Goal: Task Accomplishment & Management: Manage account settings

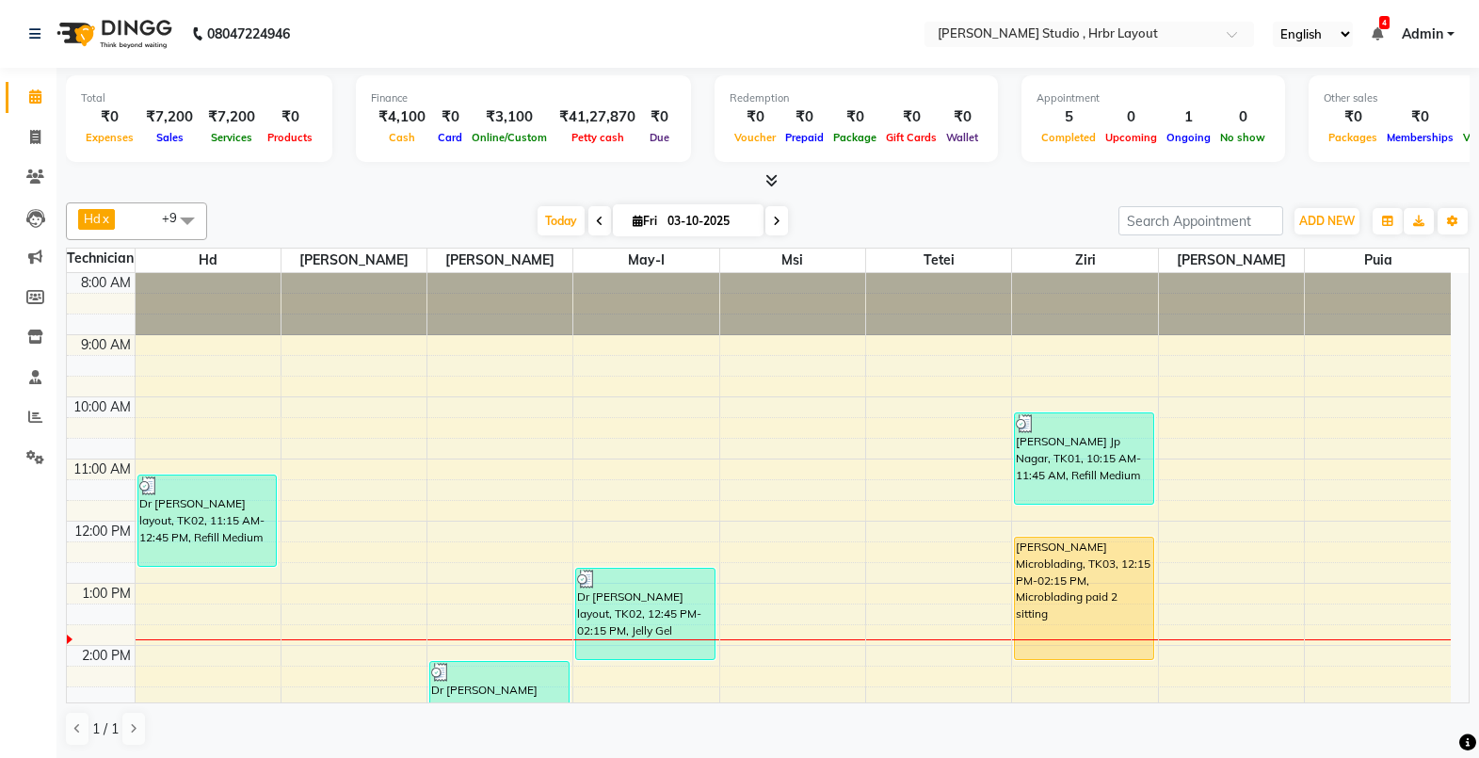
scroll to position [138, 0]
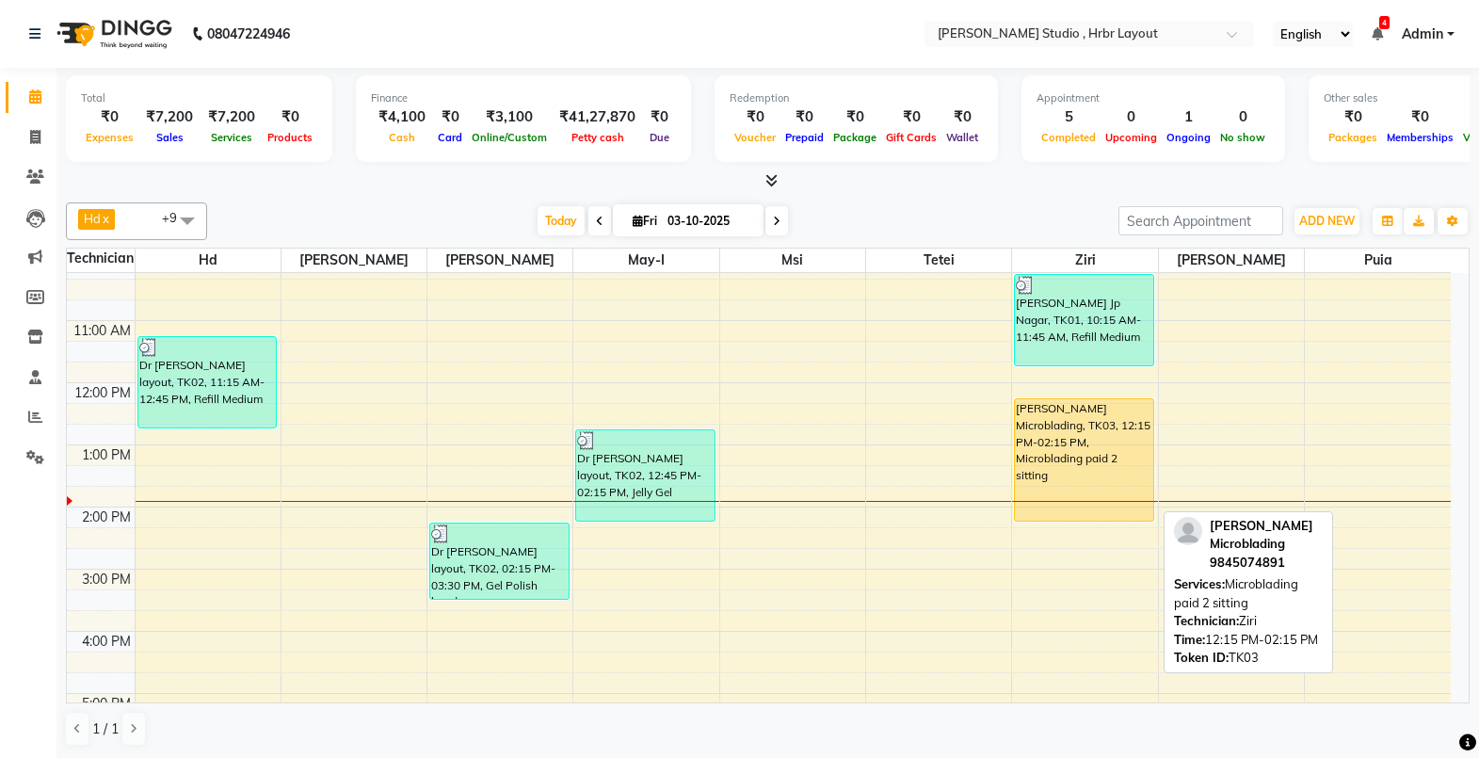
click at [1080, 438] on div "[PERSON_NAME] Microblading, TK03, 12:15 PM-02:15 PM, Microblading paid 2 sitting" at bounding box center [1083, 459] width 137 height 121
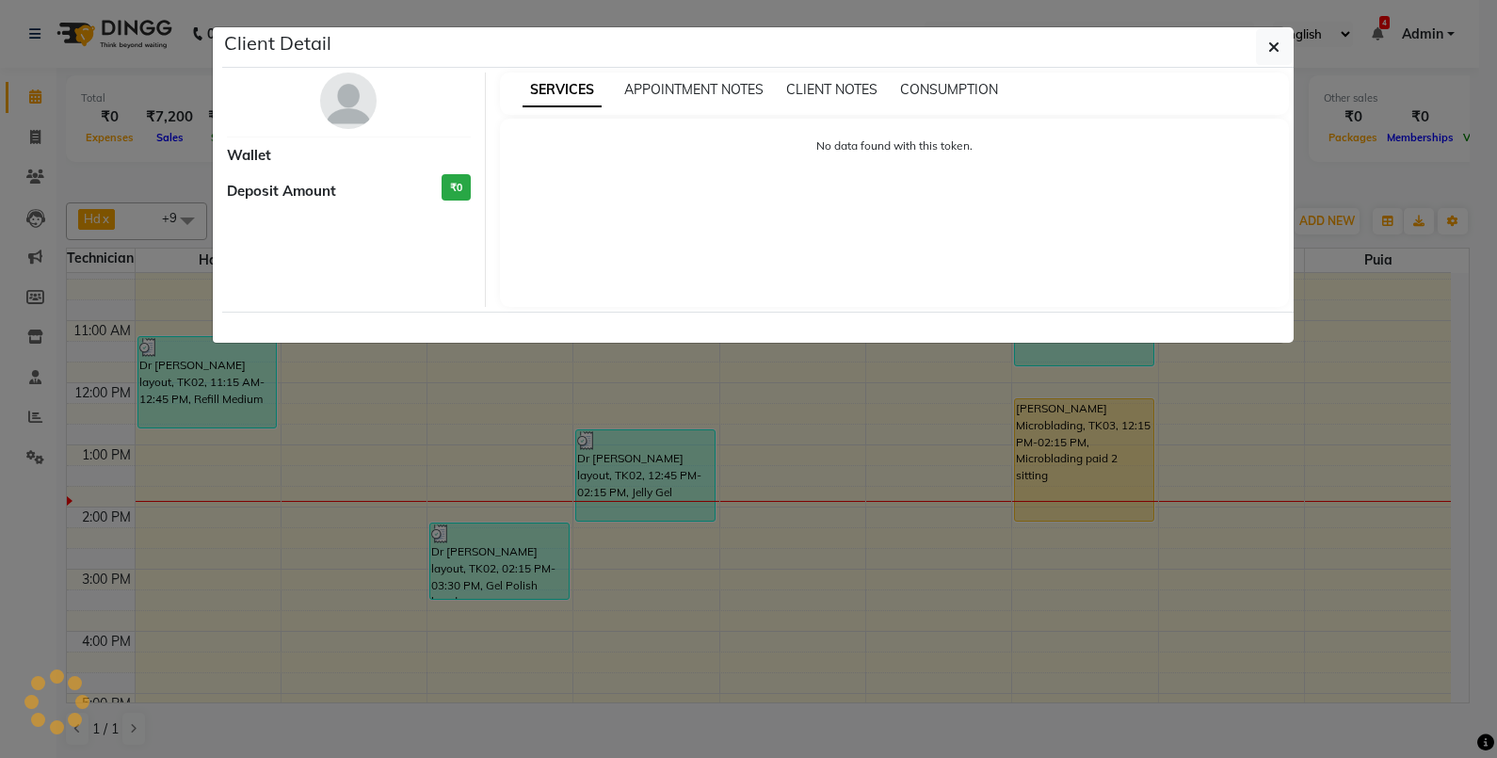
select select "1"
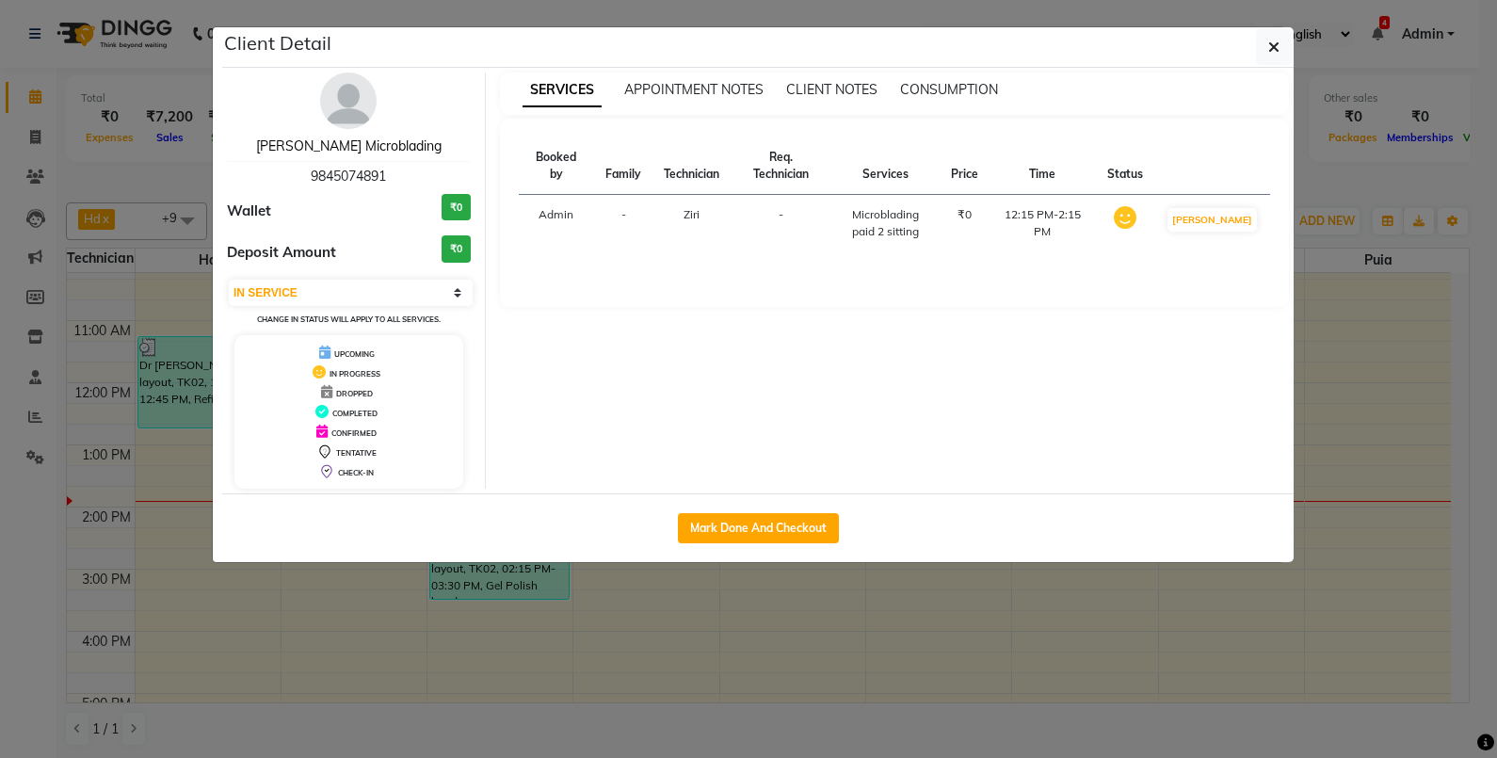
click at [381, 151] on link "[PERSON_NAME] Microblading" at bounding box center [348, 145] width 185 height 17
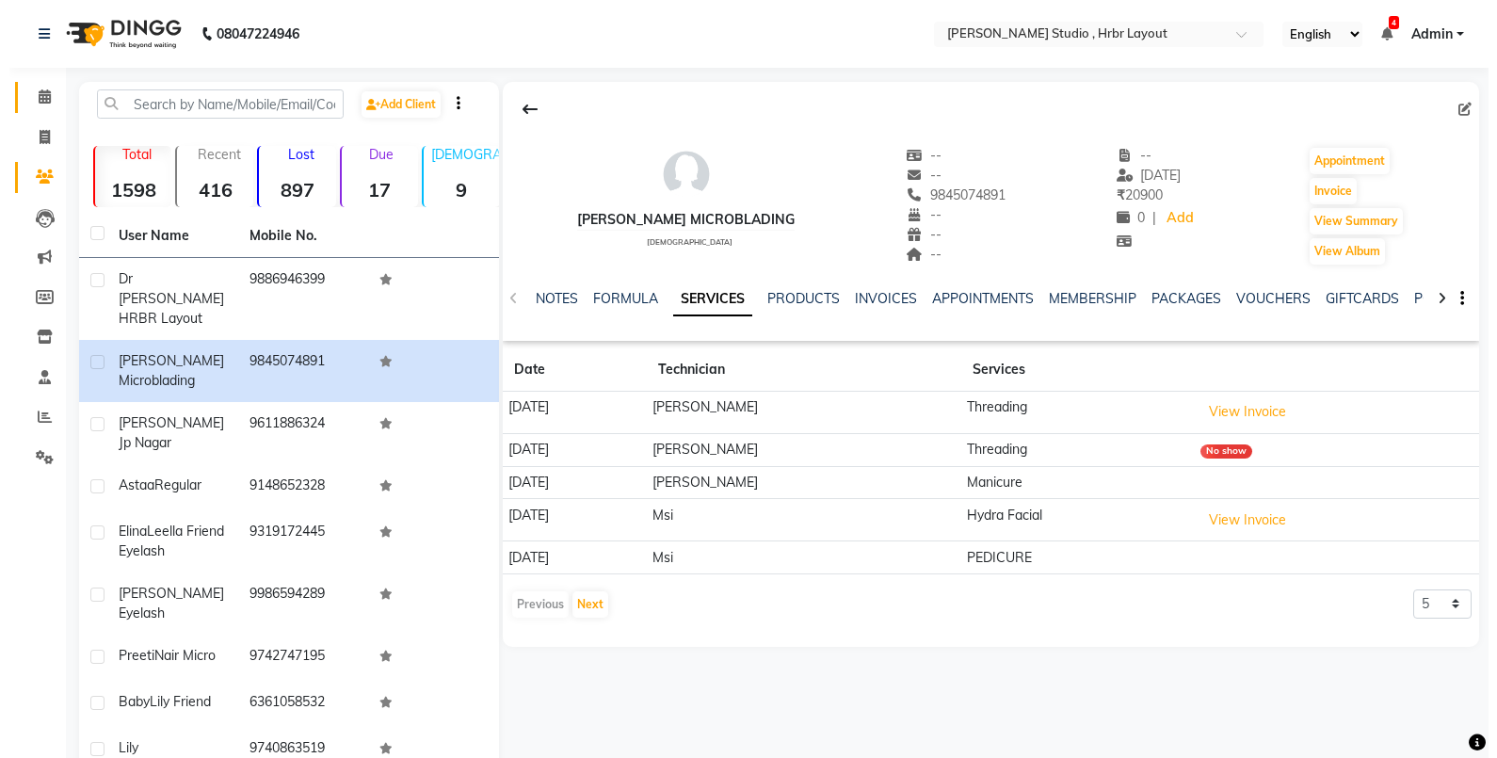
scroll to position [86, 0]
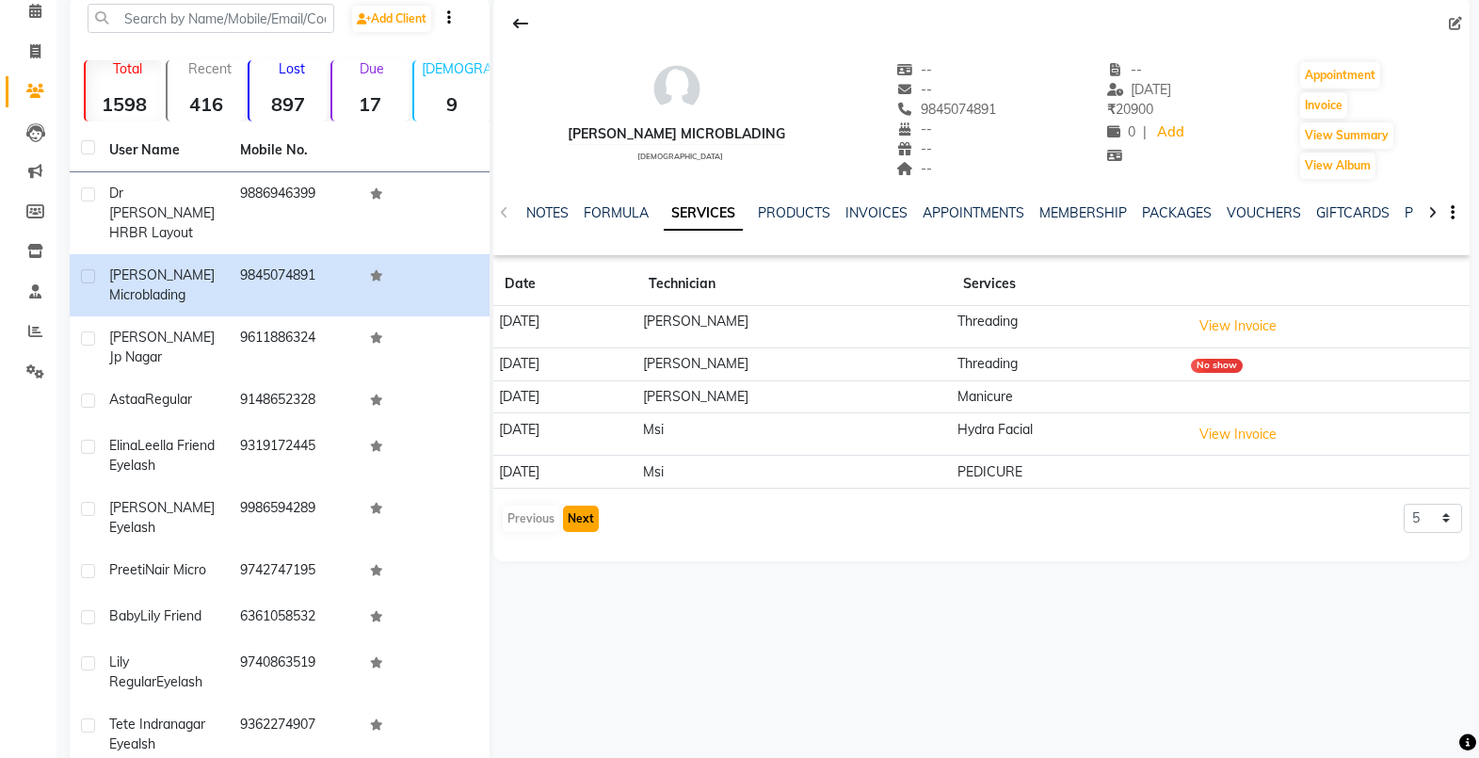
click at [585, 507] on button "Next" at bounding box center [581, 519] width 36 height 26
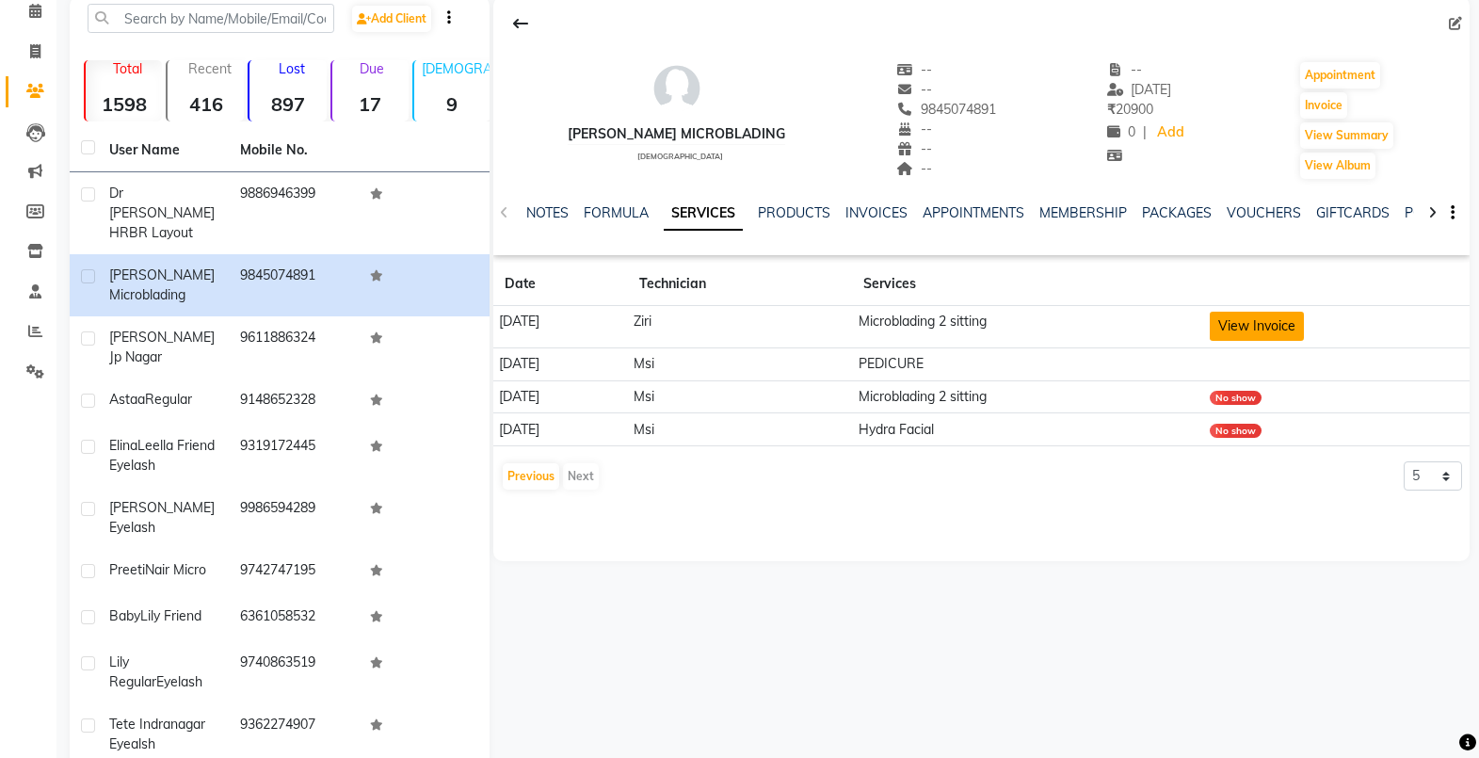
click at [1267, 313] on button "View Invoice" at bounding box center [1257, 326] width 94 height 29
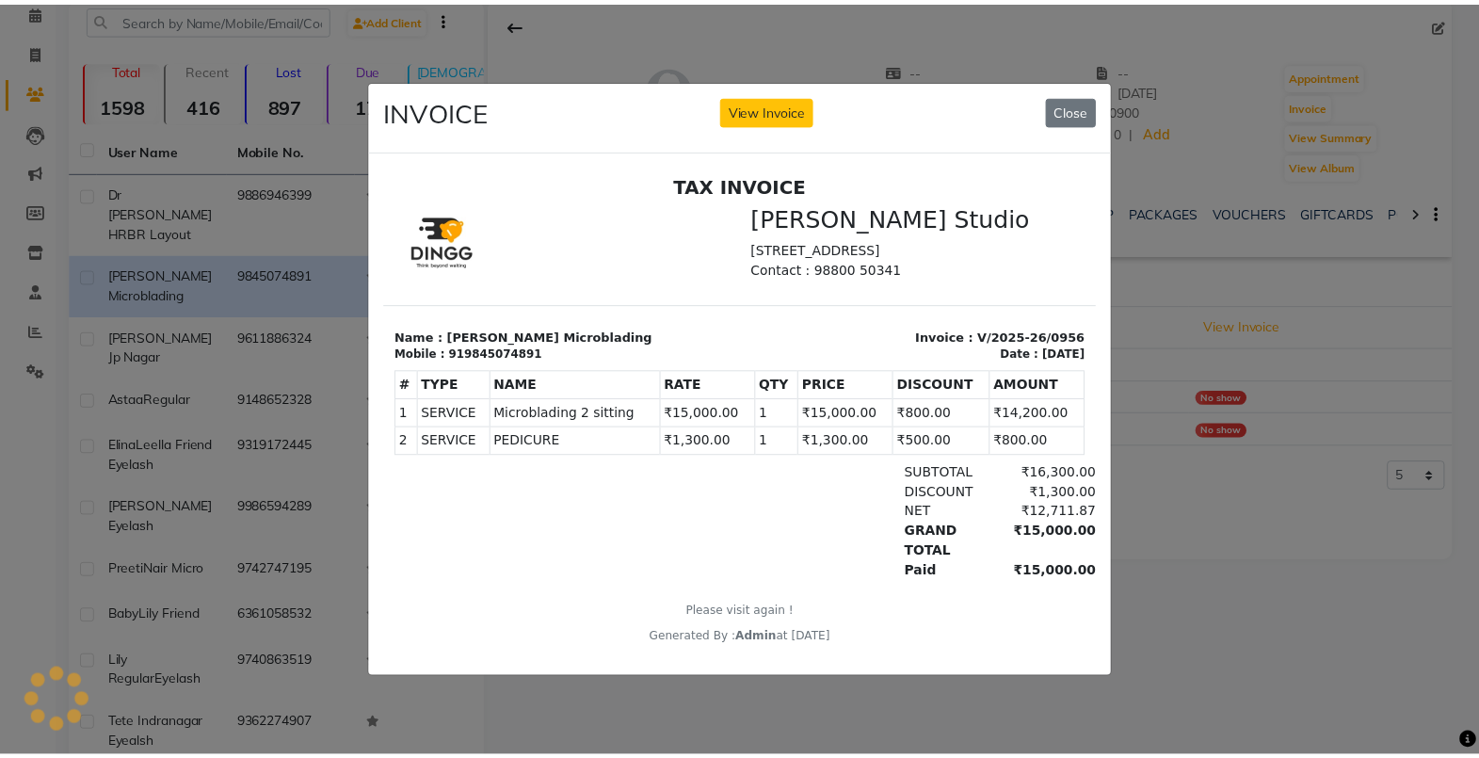
scroll to position [0, 0]
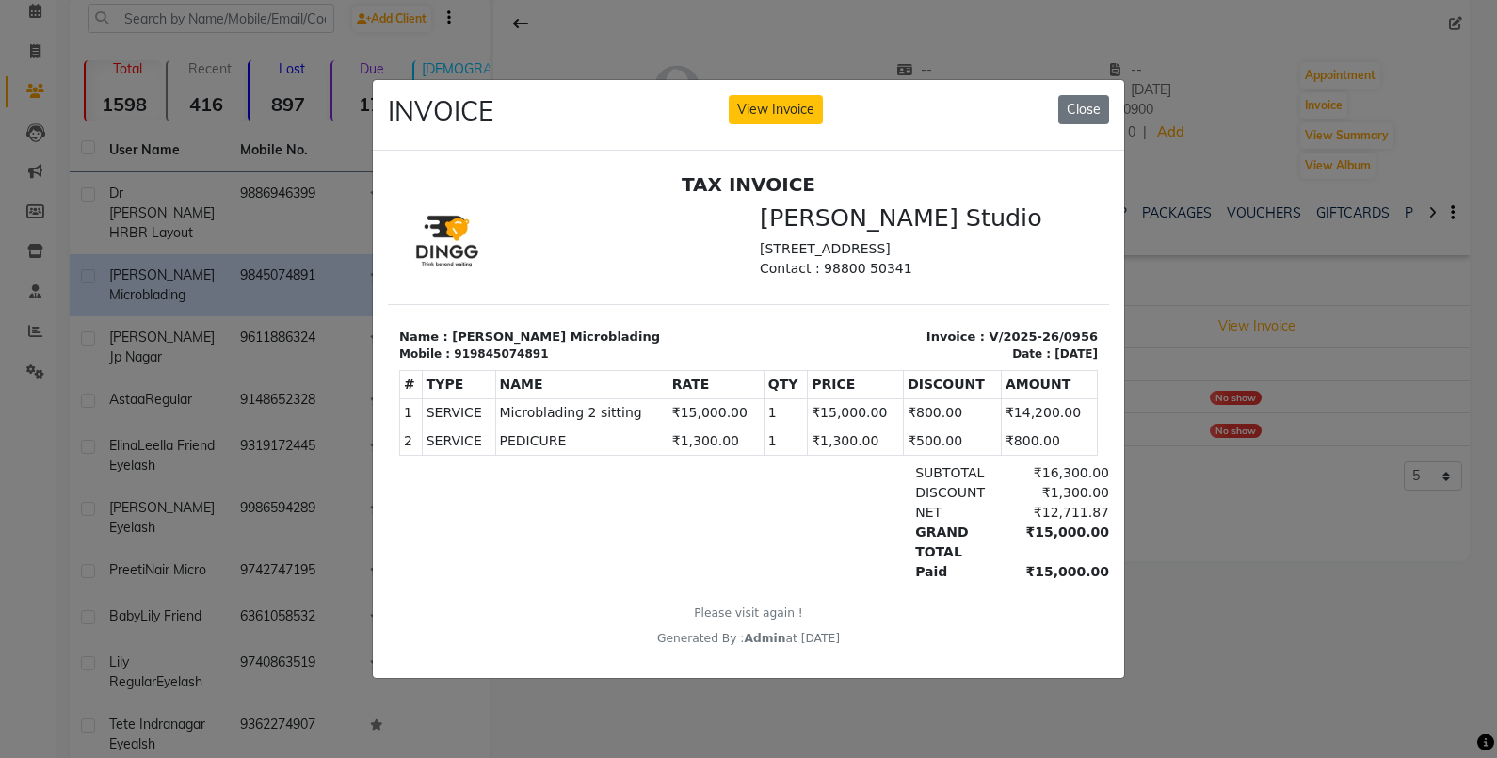
click at [1204, 564] on ngb-modal-window "INVOICE View Invoice Close" at bounding box center [748, 379] width 1497 height 758
